Goal: Task Accomplishment & Management: Manage account settings

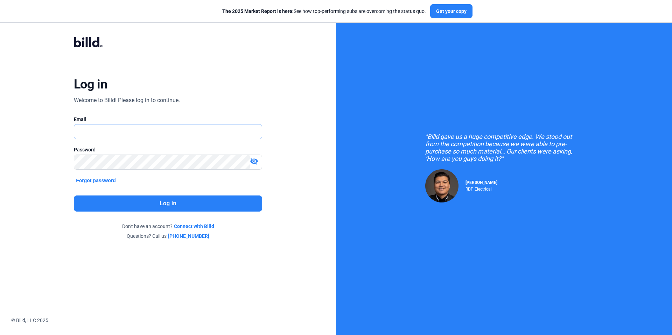
type input "[PERSON_NAME][EMAIL_ADDRESS][PERSON_NAME][DOMAIN_NAME]"
click at [94, 208] on button "Log in" at bounding box center [168, 204] width 188 height 16
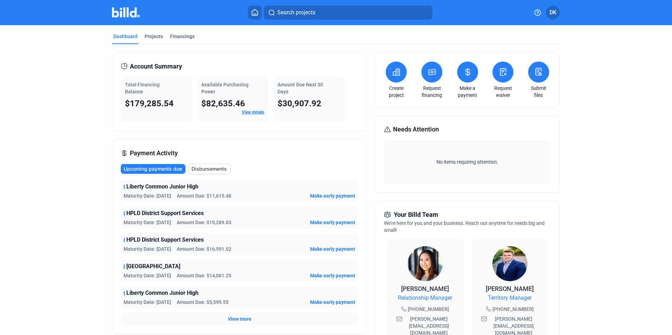
click at [462, 79] on button at bounding box center [467, 72] width 21 height 21
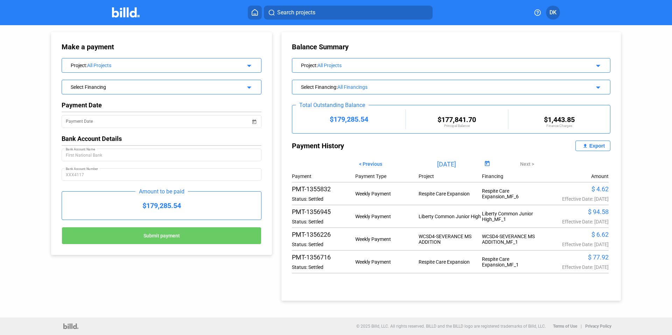
click at [121, 11] on img at bounding box center [126, 12] width 28 height 10
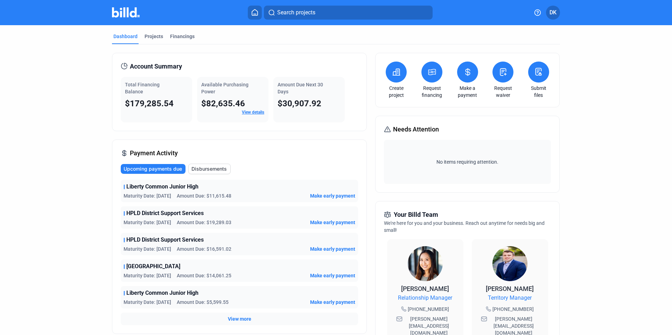
click at [431, 93] on link "Request financing" at bounding box center [431, 92] width 24 height 14
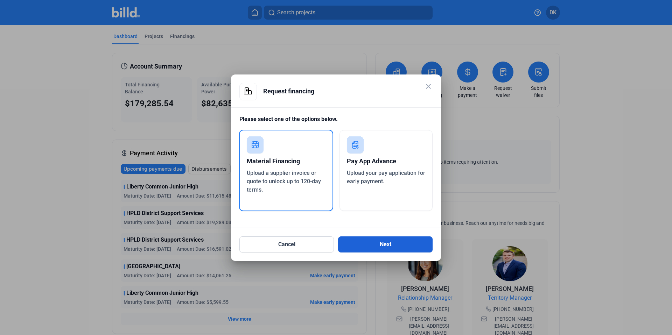
click at [364, 239] on button "Next" at bounding box center [385, 244] width 94 height 16
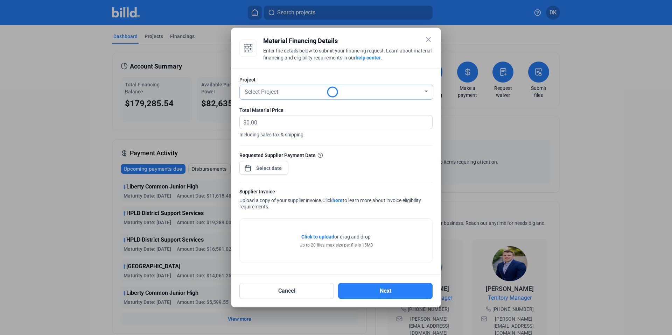
click at [289, 88] on div "Select Project" at bounding box center [333, 91] width 180 height 10
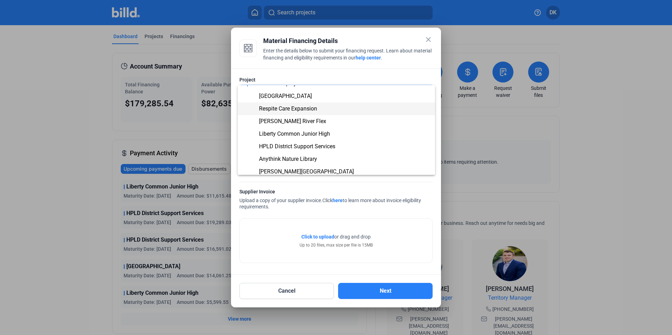
scroll to position [9, 0]
click at [269, 144] on span "HPLD District Support Services" at bounding box center [297, 145] width 76 height 7
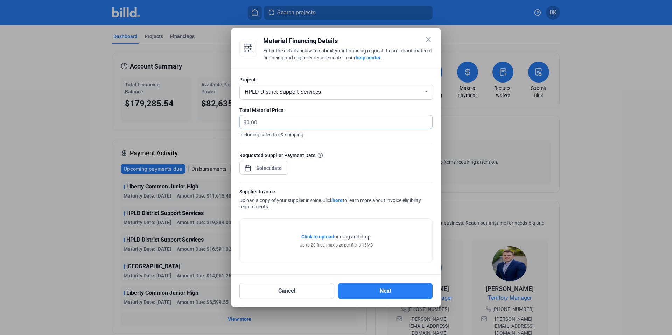
click at [272, 122] on input "text" at bounding box center [339, 122] width 186 height 14
type input "665.86"
click at [268, 176] on div at bounding box center [335, 178] width 193 height 7
click at [273, 168] on div "close Material Financing Details Enter the details below to submit your financi…" at bounding box center [336, 167] width 672 height 335
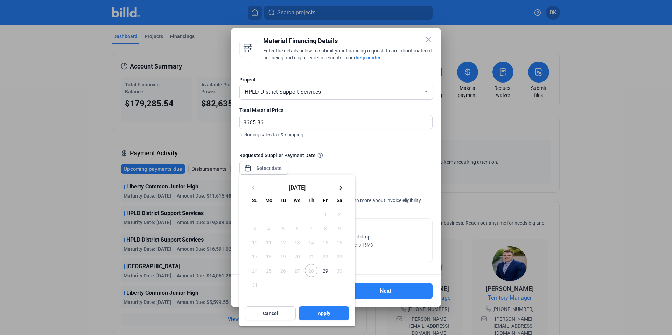
click at [324, 271] on span "29" at bounding box center [325, 270] width 13 height 13
click at [330, 313] on button "Apply" at bounding box center [323, 313] width 51 height 14
type input "[DATE]"
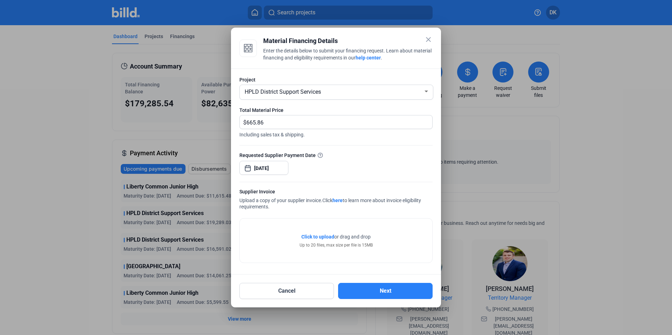
click at [326, 239] on span "Click to upload" at bounding box center [317, 237] width 33 height 6
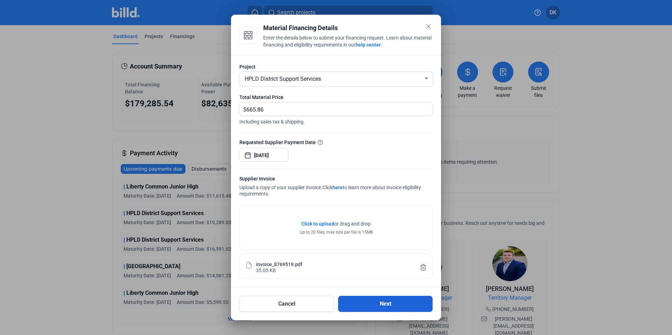
click at [386, 306] on button "Next" at bounding box center [385, 304] width 94 height 16
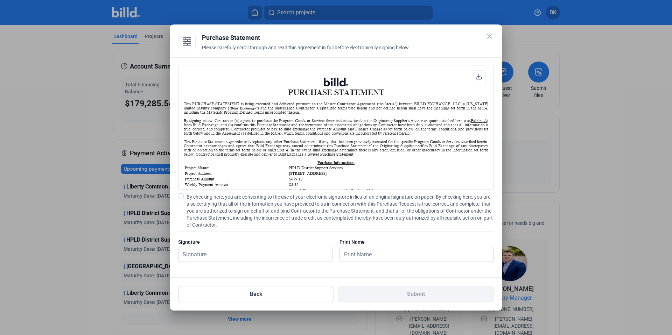
scroll to position [0, 0]
click at [180, 195] on span at bounding box center [181, 196] width 6 height 6
click at [0, 0] on input "By checking here, you are consenting to the use of your electronic signature in…" at bounding box center [0, 0] width 0 height 0
click at [195, 263] on div at bounding box center [255, 265] width 154 height 7
click at [198, 253] on input "text" at bounding box center [251, 254] width 146 height 14
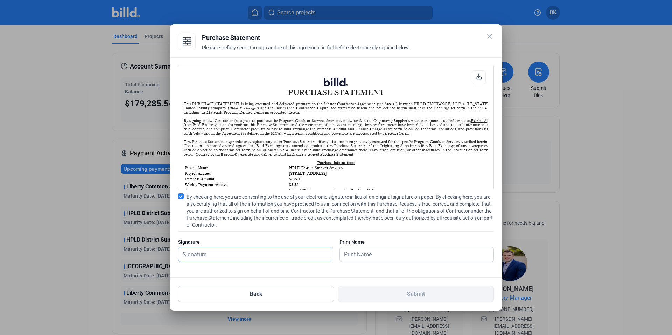
type input "[PERSON_NAME]"
click at [392, 254] on input "text" at bounding box center [413, 254] width 146 height 14
type input "[PERSON_NAME]"
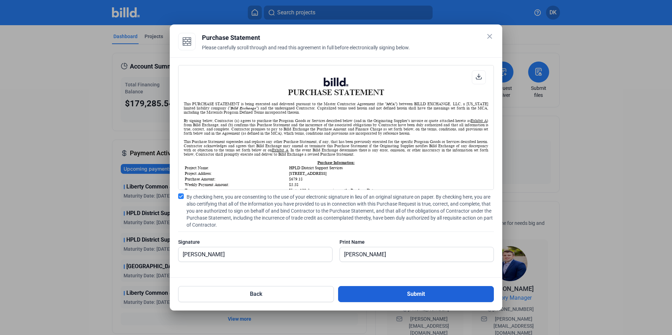
click at [401, 297] on button "Submit" at bounding box center [416, 294] width 156 height 16
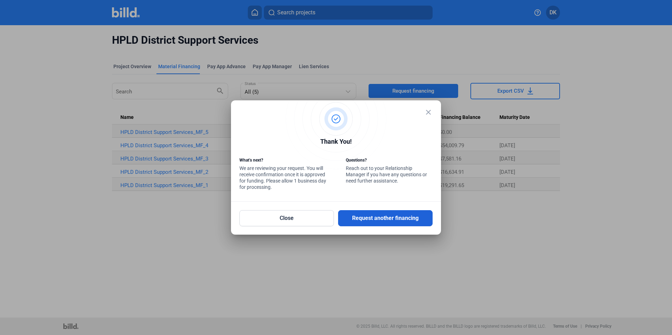
click at [362, 221] on button "Request another financing" at bounding box center [385, 218] width 94 height 16
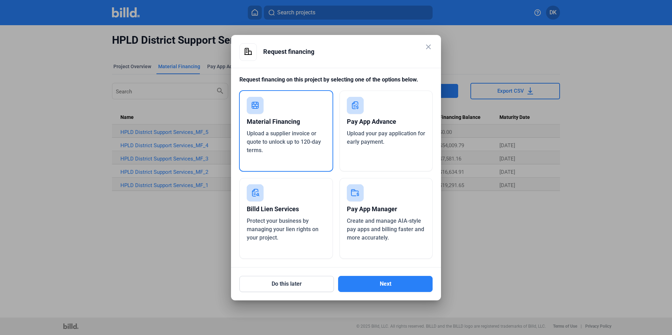
click at [430, 45] on mat-icon "close" at bounding box center [428, 47] width 8 height 8
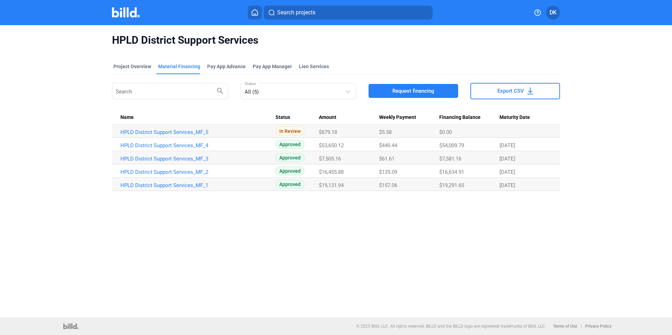
click at [544, 9] on div "DK" at bounding box center [543, 13] width 34 height 14
click at [548, 11] on button "DK" at bounding box center [553, 13] width 14 height 14
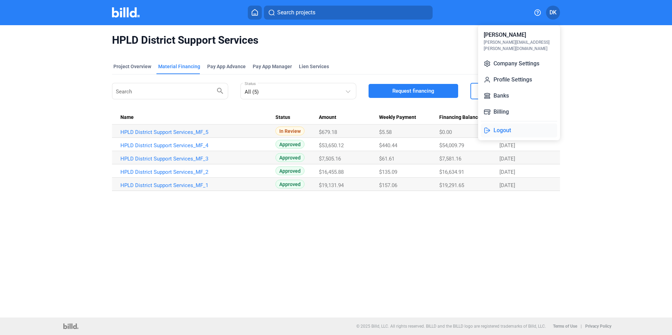
click at [502, 123] on button "Logout" at bounding box center [519, 130] width 76 height 14
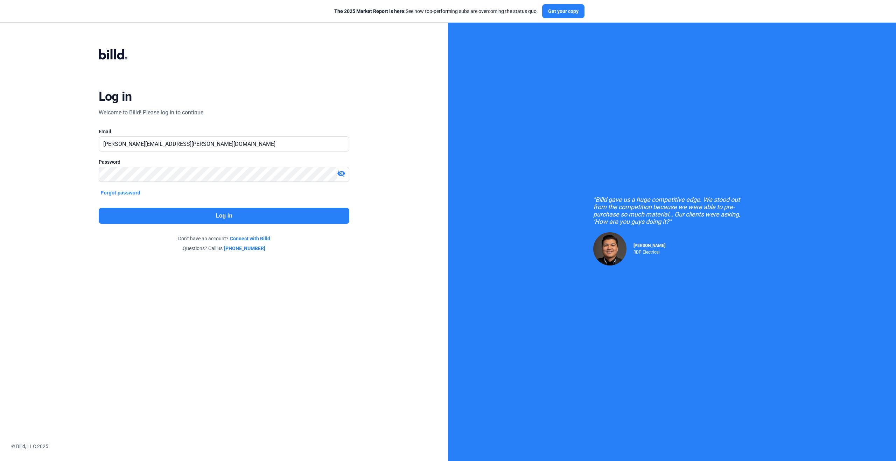
click at [195, 214] on button "Log in" at bounding box center [224, 216] width 251 height 16
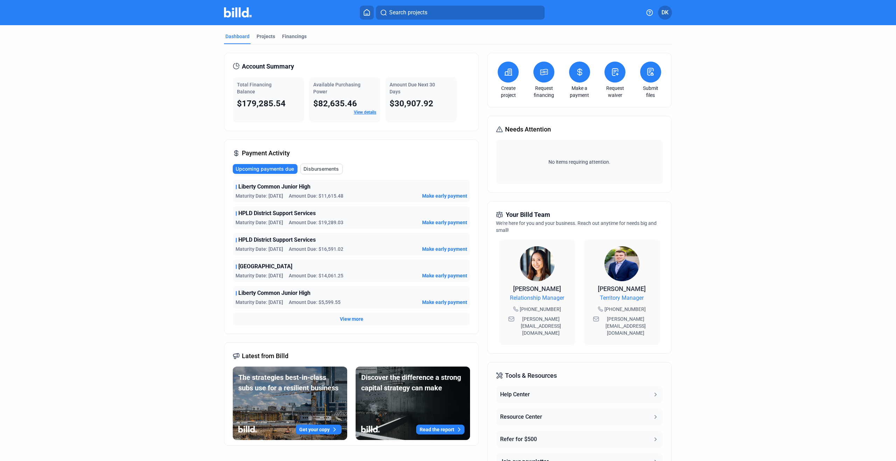
click at [582, 74] on button at bounding box center [579, 72] width 21 height 21
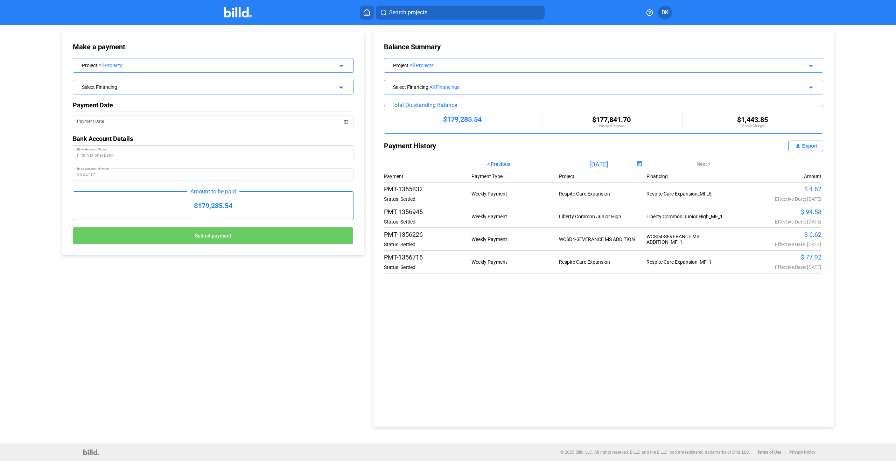
click at [199, 64] on div "All Projects" at bounding box center [208, 66] width 220 height 6
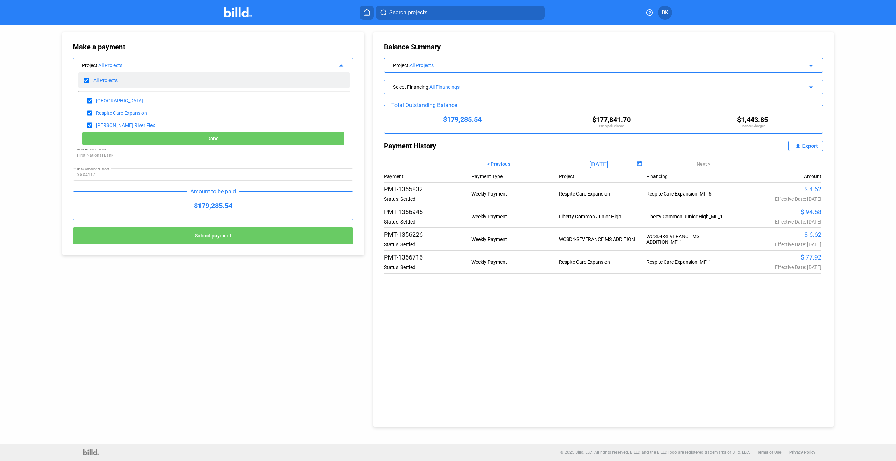
click at [83, 77] on div "All Projects" at bounding box center [213, 80] width 271 height 16
checkbox input "false"
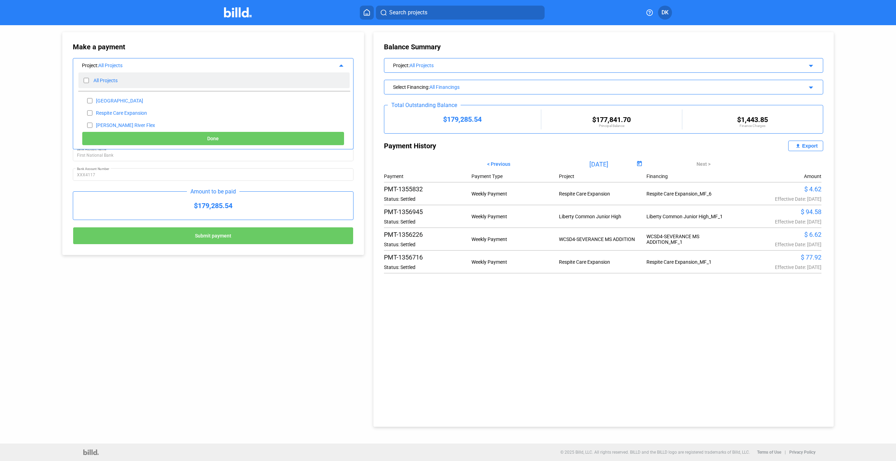
checkbox input "false"
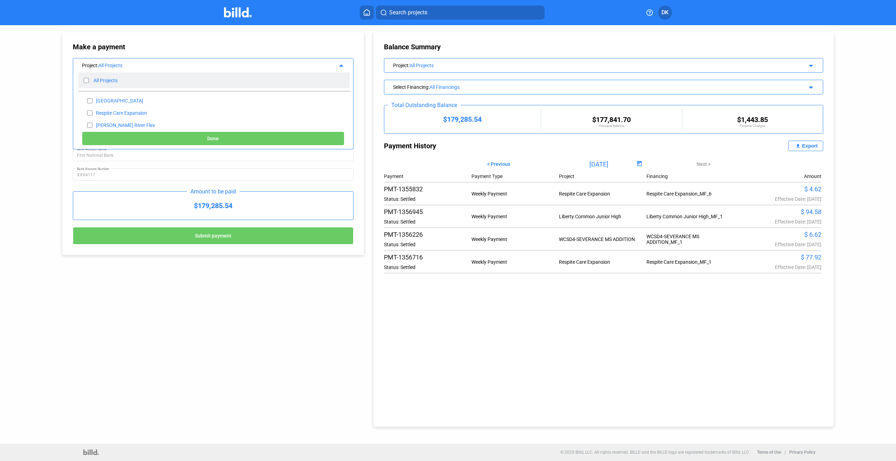
checkbox input "false"
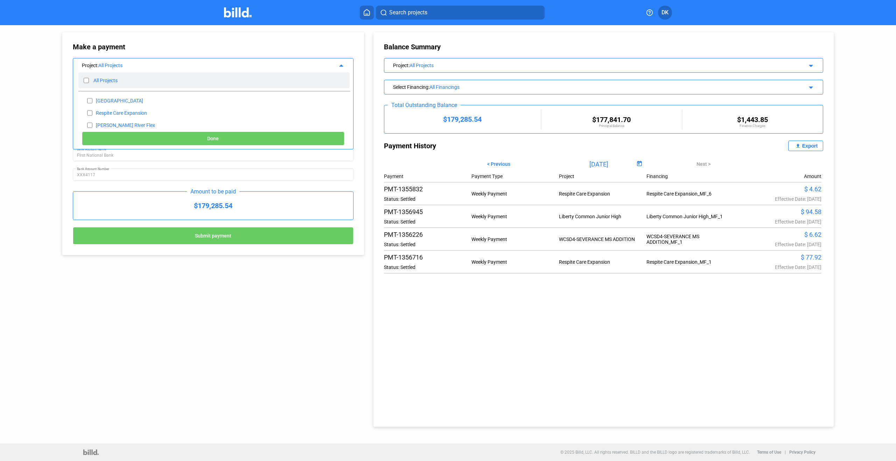
checkbox input "false"
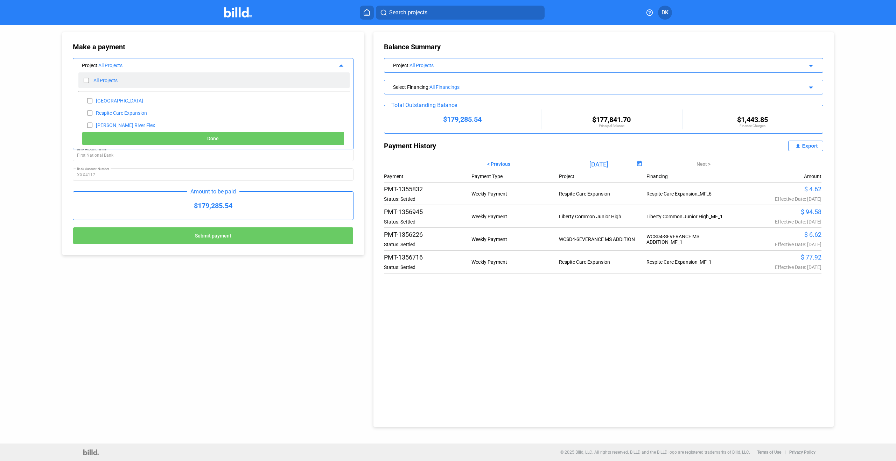
checkbox input "false"
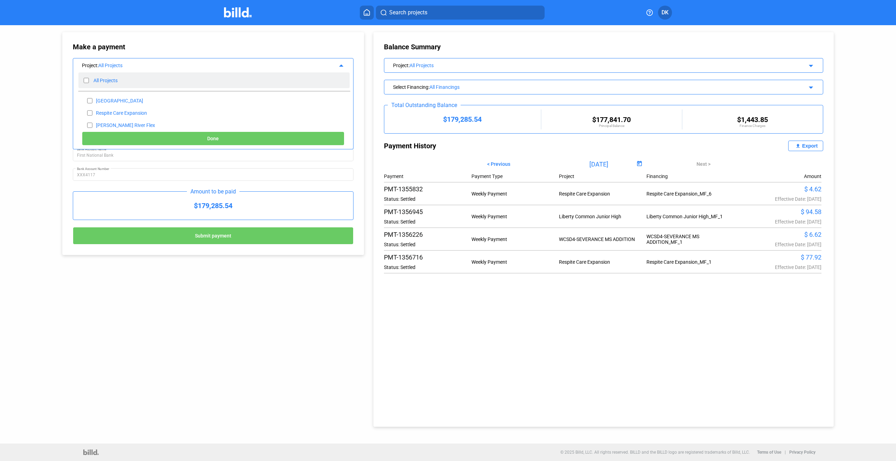
checkbox input "false"
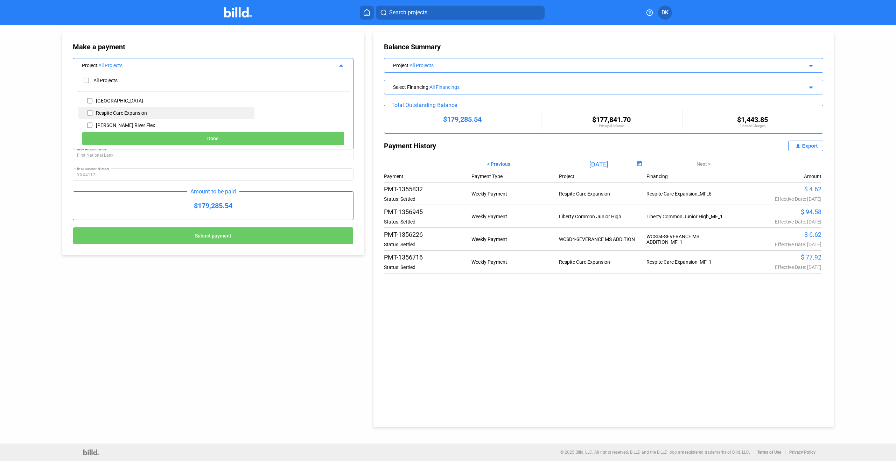
click at [91, 113] on input "checkbox" at bounding box center [89, 113] width 5 height 10
checkbox input "true"
click at [151, 137] on button "Done" at bounding box center [213, 139] width 262 height 14
type input "09/02/2025"
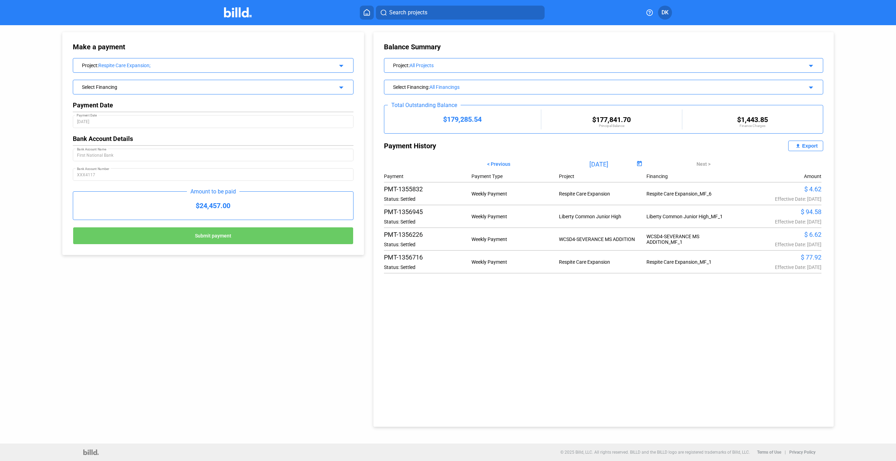
click at [213, 83] on div "Select Financing" at bounding box center [200, 86] width 236 height 7
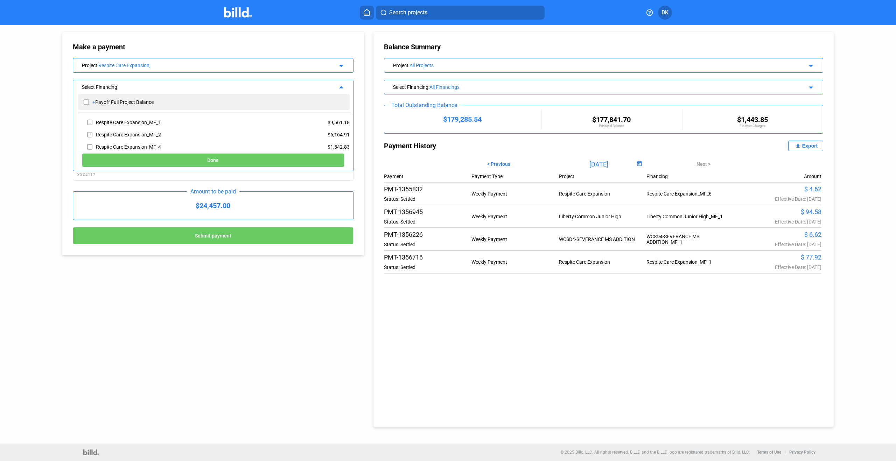
click at [86, 102] on input "checkbox" at bounding box center [86, 102] width 5 height 10
checkbox input "true"
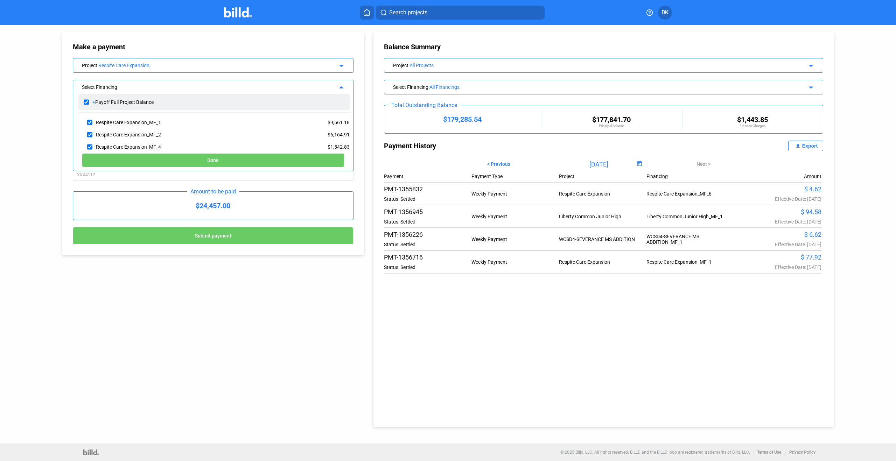
checkbox input "true"
click at [85, 102] on input "checkbox" at bounding box center [86, 102] width 5 height 10
checkbox input "false"
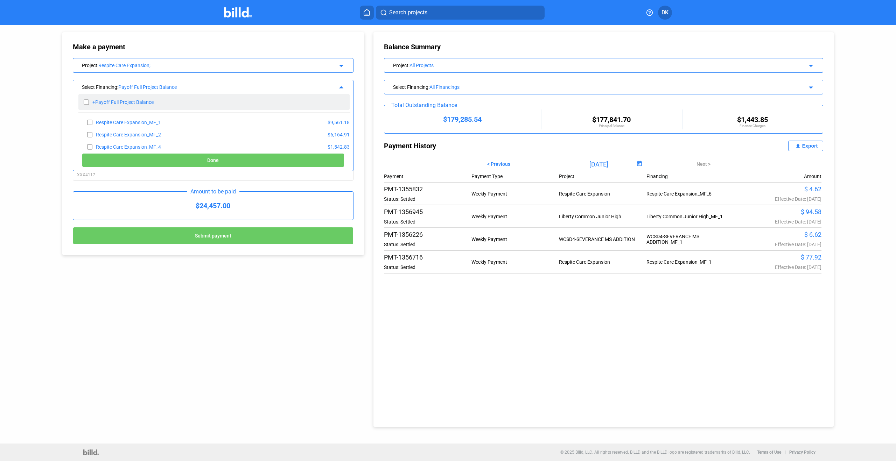
checkbox input "false"
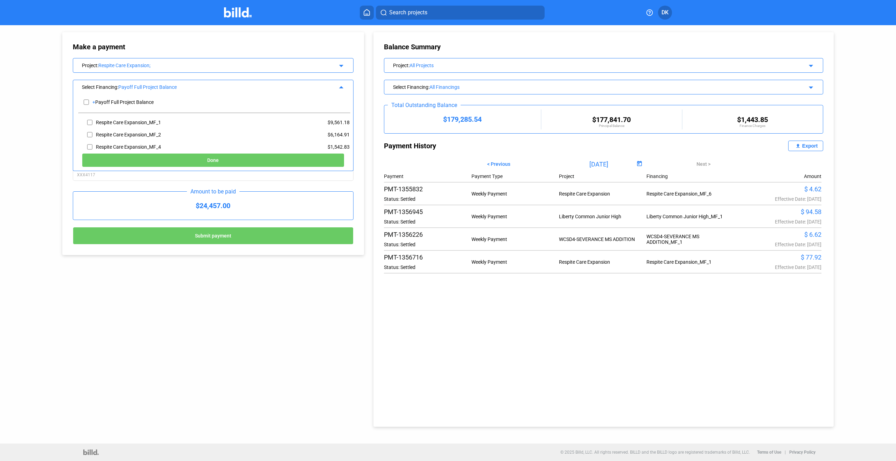
click at [304, 68] on div "Respite Care Expansion;" at bounding box center [208, 66] width 220 height 6
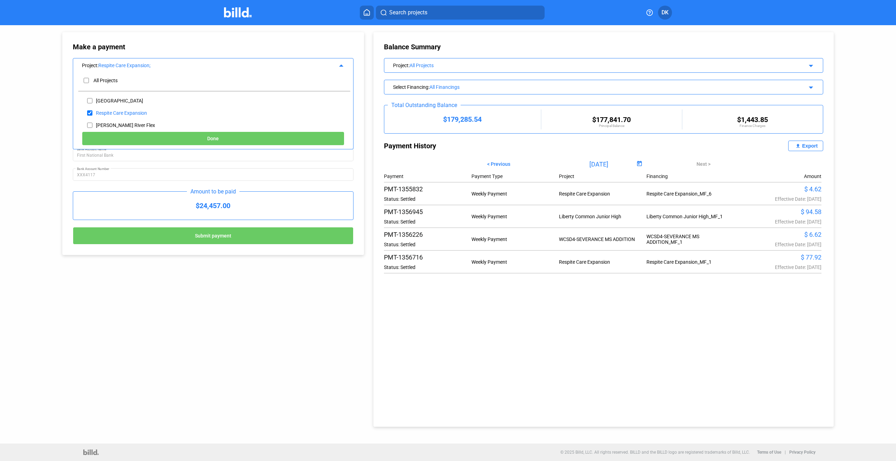
click at [651, 12] on icon at bounding box center [649, 12] width 7 height 7
click at [662, 12] on div at bounding box center [448, 230] width 896 height 461
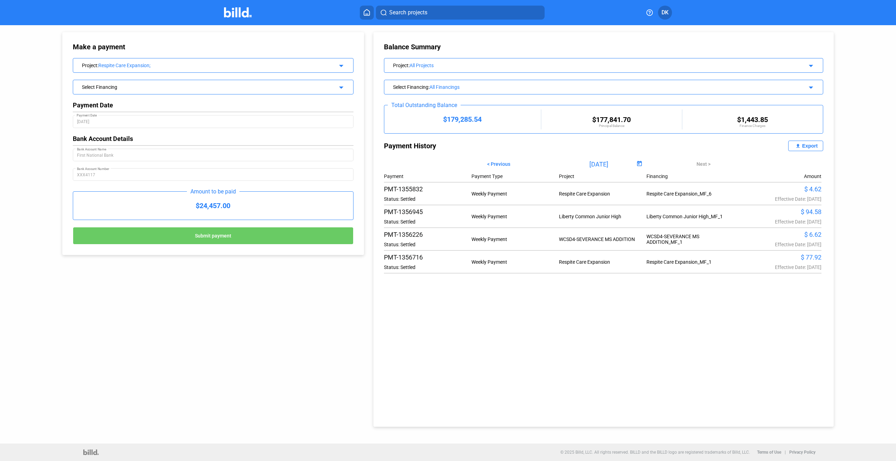
click at [662, 14] on span "DK" at bounding box center [664, 12] width 7 height 8
click at [608, 121] on button "Logout" at bounding box center [627, 128] width 76 height 14
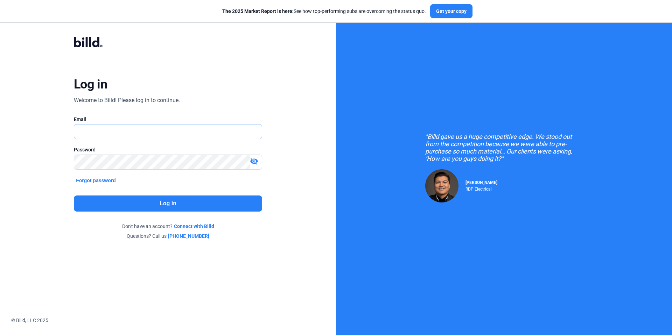
type input "[PERSON_NAME][EMAIL_ADDRESS][PERSON_NAME][DOMAIN_NAME]"
click at [124, 204] on button "Log in" at bounding box center [168, 204] width 188 height 16
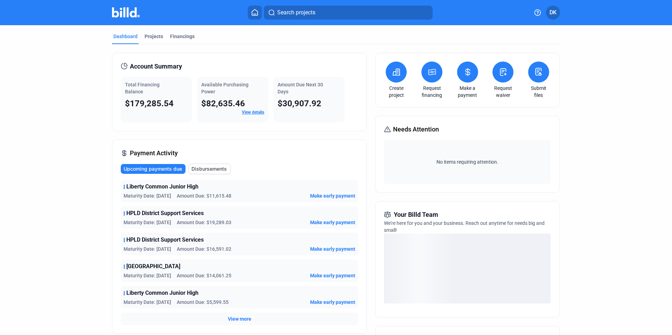
click at [461, 78] on button at bounding box center [467, 72] width 21 height 21
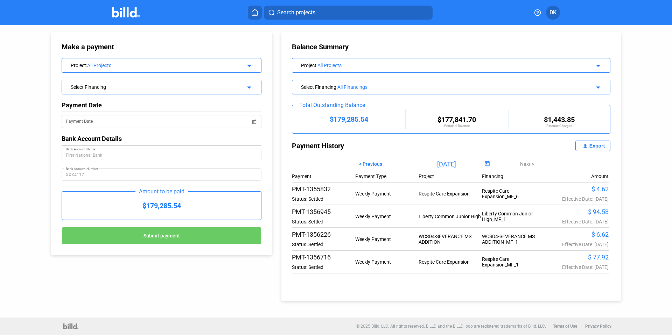
click at [151, 63] on div "All Projects" at bounding box center [160, 66] width 147 height 6
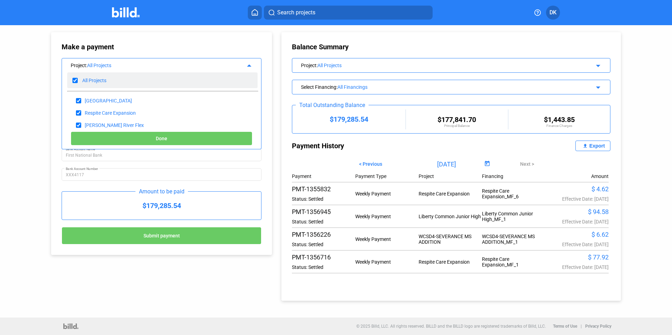
click at [73, 82] on input "checkbox" at bounding box center [74, 80] width 5 height 10
checkbox input "false"
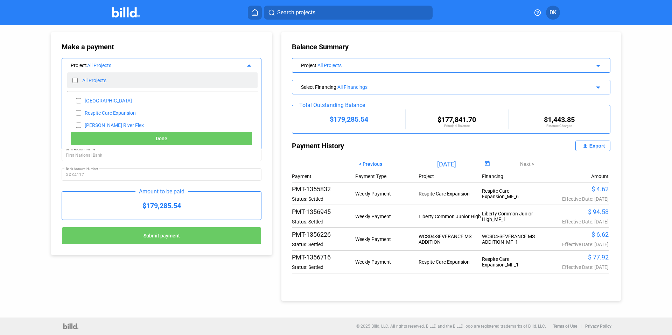
checkbox input "false"
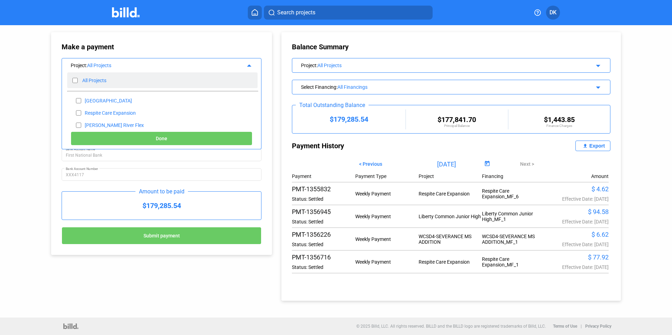
checkbox input "false"
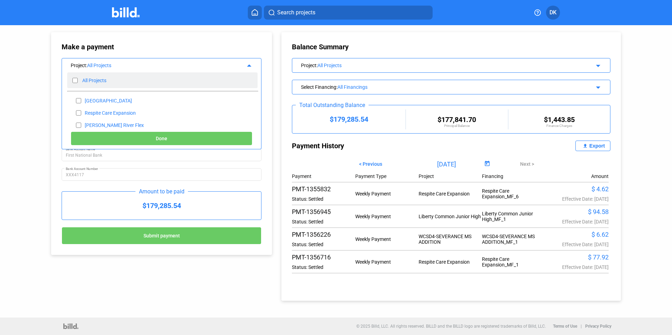
checkbox input "false"
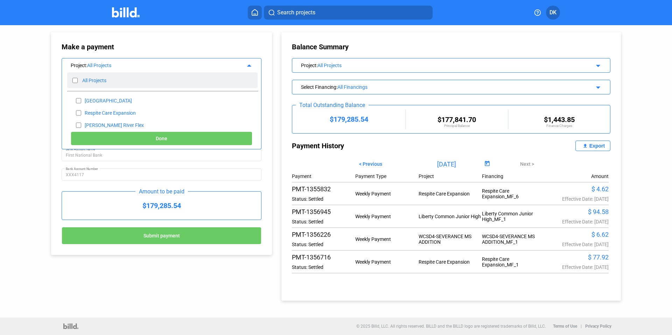
checkbox input "false"
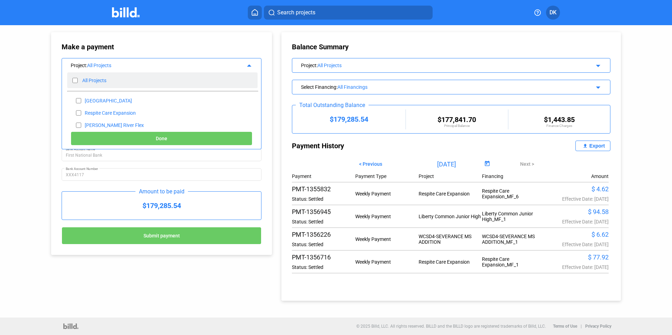
checkbox input "false"
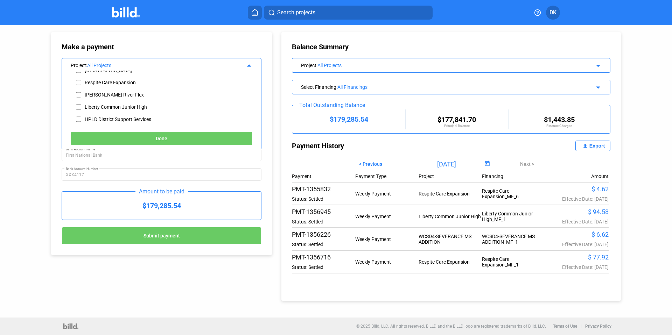
scroll to position [36, 0]
click at [79, 102] on input "checkbox" at bounding box center [78, 102] width 5 height 10
checkbox input "true"
click at [125, 141] on button "Done" at bounding box center [162, 139] width 182 height 14
type input "09/02/2025"
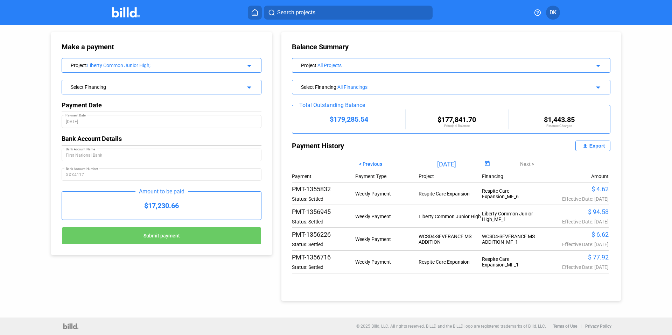
click at [160, 87] on div "Select Financing" at bounding box center [152, 86] width 163 height 7
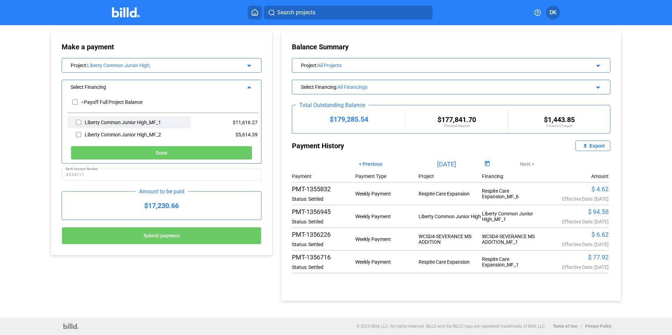
click at [81, 122] on input "checkbox" at bounding box center [78, 122] width 5 height 10
checkbox input "true"
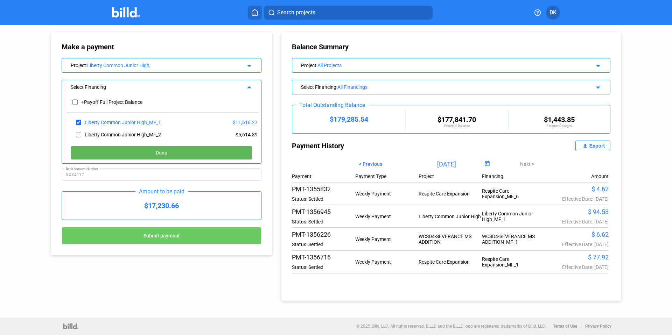
click at [154, 154] on button "Done" at bounding box center [162, 153] width 182 height 14
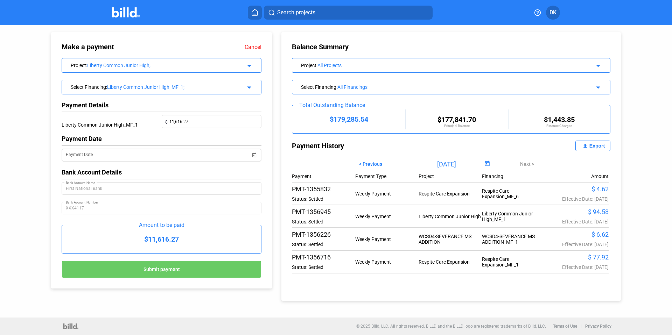
click at [254, 157] on span "Open calendar" at bounding box center [254, 150] width 17 height 17
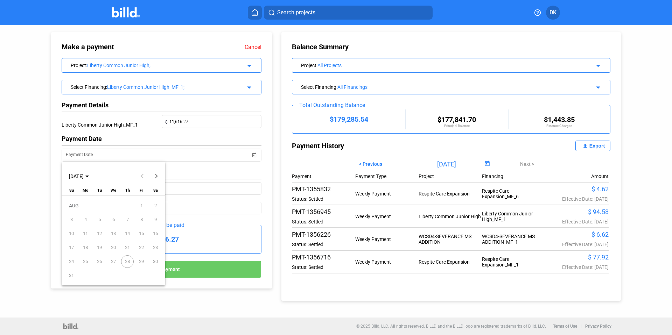
click at [156, 178] on span "Next month" at bounding box center [156, 176] width 17 height 17
click at [99, 219] on span "2" at bounding box center [99, 219] width 13 height 13
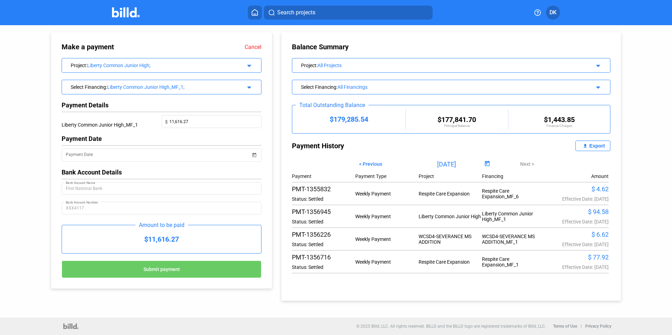
type input "09/02/2025"
click at [254, 155] on span "Open calendar" at bounding box center [254, 150] width 17 height 17
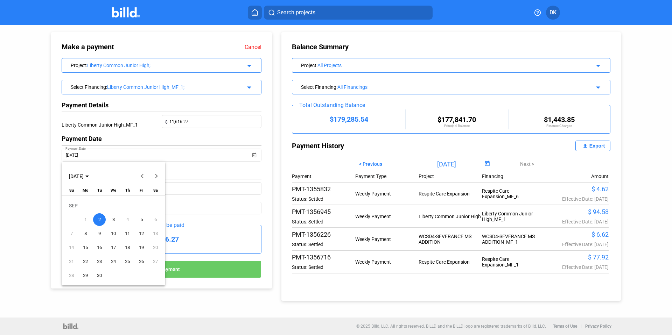
click at [144, 175] on span "Previous month" at bounding box center [142, 176] width 17 height 17
click at [156, 175] on button "Next month" at bounding box center [156, 176] width 14 height 14
click at [100, 220] on span "2" at bounding box center [99, 219] width 13 height 13
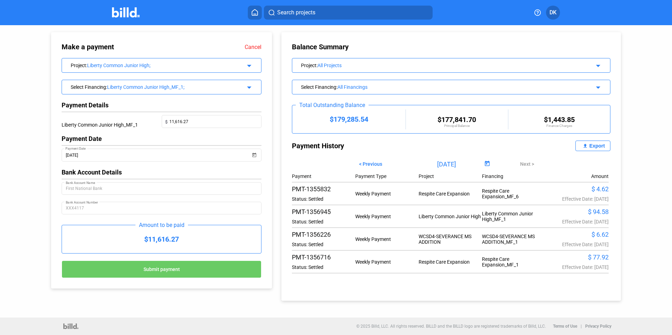
click at [130, 268] on button "Submit payment" at bounding box center [162, 269] width 200 height 17
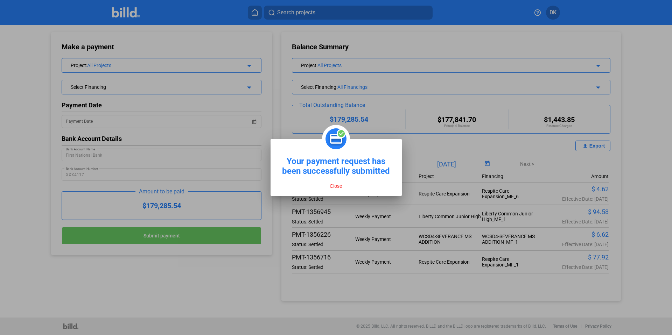
click at [334, 185] on button "Close" at bounding box center [335, 186] width 17 height 6
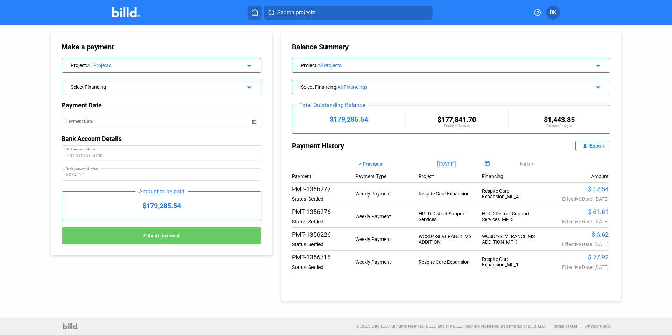
click at [207, 86] on div "Select Financing" at bounding box center [152, 86] width 163 height 7
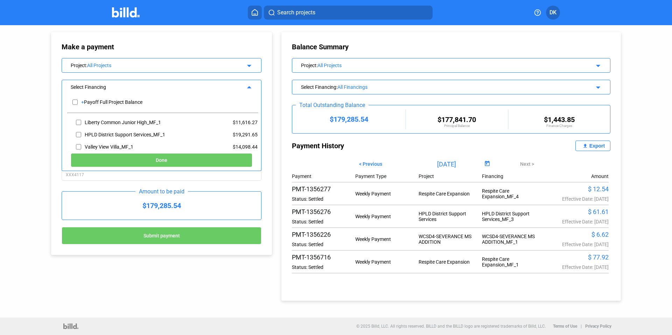
click at [546, 10] on profile-dropdown "DK" at bounding box center [553, 13] width 14 height 14
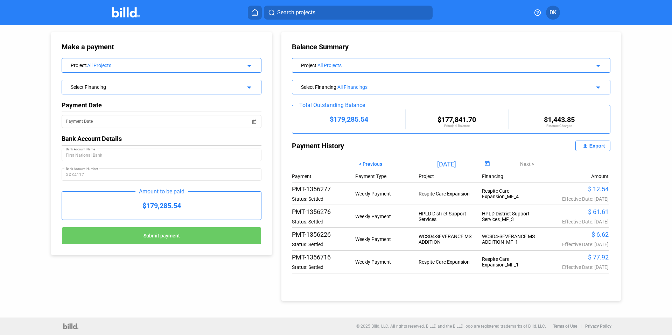
click at [552, 15] on span "DK" at bounding box center [552, 12] width 7 height 8
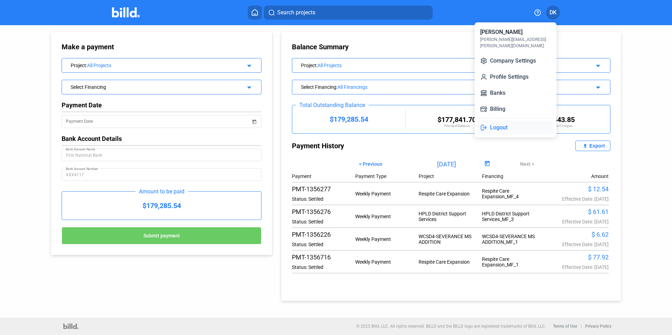
click at [513, 121] on button "Logout" at bounding box center [515, 128] width 76 height 14
